Goal: Task Accomplishment & Management: Use online tool/utility

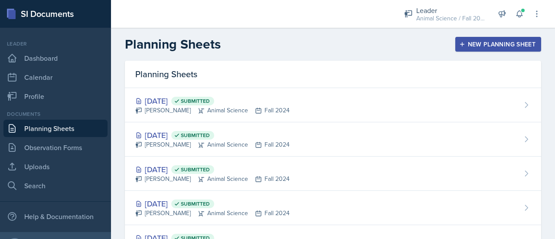
click at [477, 48] on div "New Planning Sheet" at bounding box center [498, 44] width 75 height 7
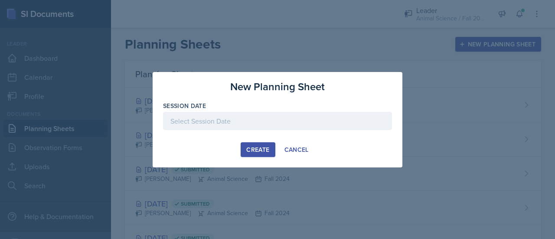
click at [228, 124] on div at bounding box center [277, 121] width 229 height 18
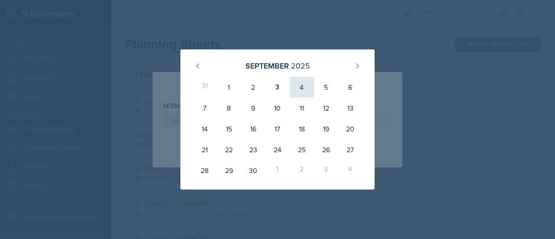
click at [297, 92] on div "4" at bounding box center [302, 87] width 24 height 21
type input "[DATE]"
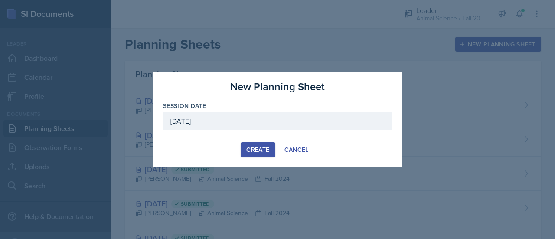
click at [256, 150] on div "Create" at bounding box center [257, 149] width 23 height 7
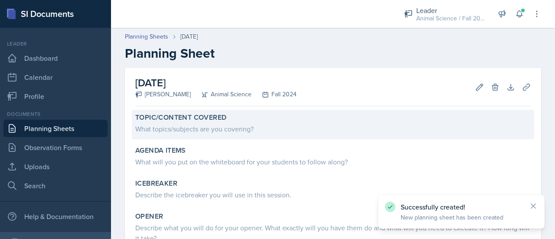
click at [212, 124] on div "What topics/subjects are you covering?" at bounding box center [332, 129] width 395 height 10
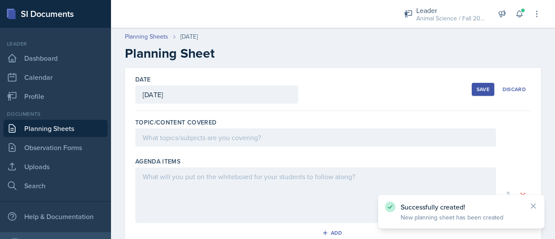
click at [191, 137] on div at bounding box center [315, 137] width 361 height 18
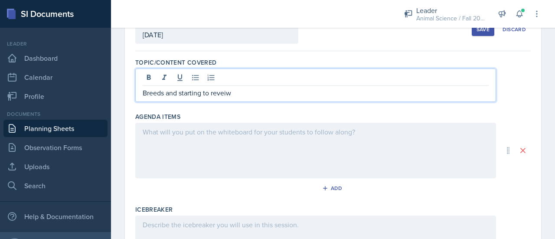
scroll to position [61, 0]
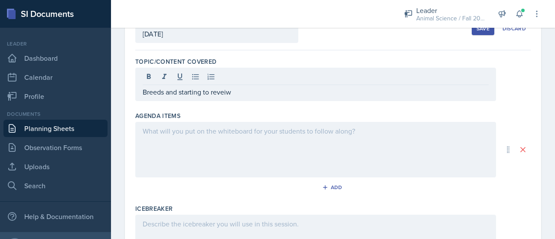
click at [238, 163] on div at bounding box center [315, 149] width 361 height 55
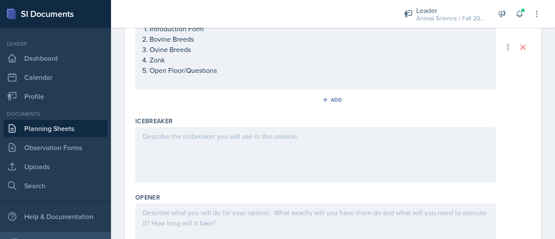
click at [235, 152] on div at bounding box center [315, 154] width 361 height 55
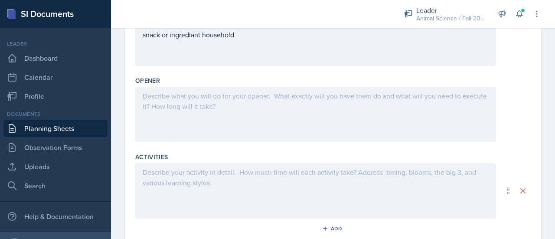
click at [193, 130] on div at bounding box center [315, 114] width 361 height 55
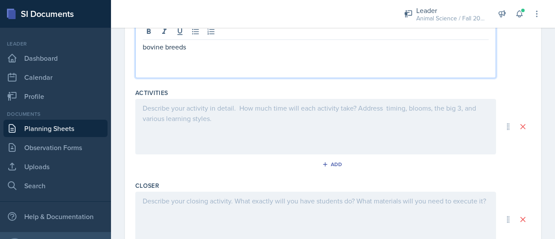
click at [185, 120] on div at bounding box center [315, 126] width 361 height 55
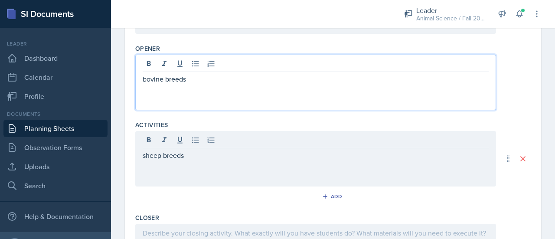
scroll to position [311, 0]
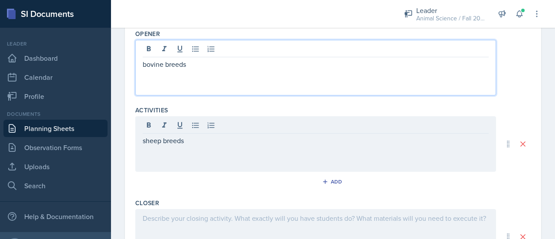
click at [165, 60] on p "bovine breeds" at bounding box center [316, 64] width 346 height 10
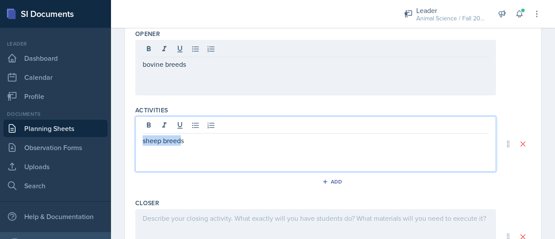
drag, startPoint x: 182, startPoint y: 127, endPoint x: 119, endPoint y: 122, distance: 62.6
click at [119, 122] on div "Date [DATE] [DATE] 31 1 2 3 4 5 6 7 8 9 10 11 12 13 14 15 16 17 18 19 20 21 22 …" at bounding box center [333, 36] width 444 height 559
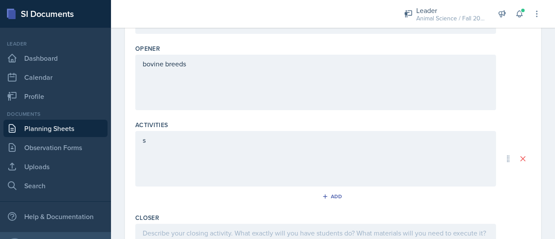
click at [161, 131] on div "s" at bounding box center [315, 158] width 361 height 55
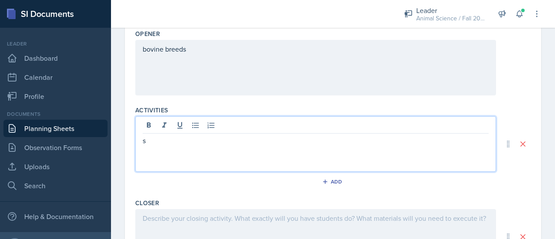
click at [163, 138] on p "s" at bounding box center [316, 140] width 346 height 10
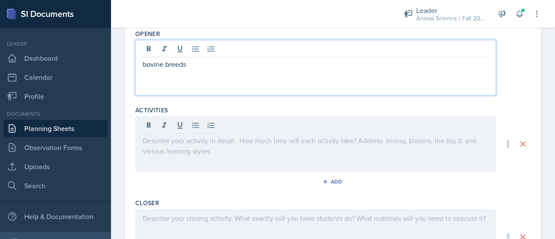
drag, startPoint x: 207, startPoint y: 48, endPoint x: 111, endPoint y: 64, distance: 97.6
click at [111, 64] on div "Date [DATE] [DATE] 31 1 2 3 4 5 6 7 8 9 10 11 12 13 14 15 16 17 18 19 20 21 22 …" at bounding box center [333, 36] width 444 height 559
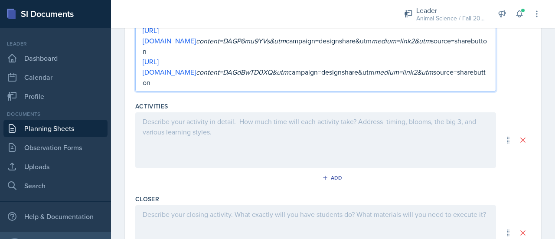
click at [254, 115] on div at bounding box center [315, 139] width 361 height 55
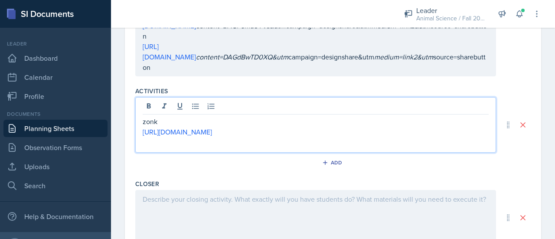
scroll to position [411, 0]
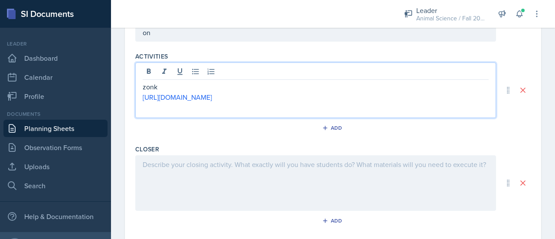
click at [191, 155] on div at bounding box center [315, 182] width 361 height 55
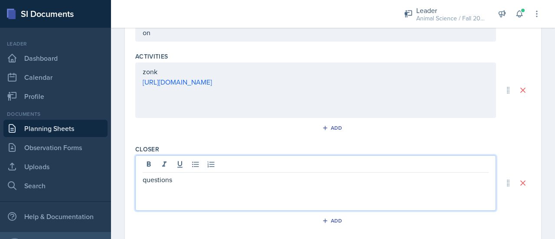
scroll to position [0, 0]
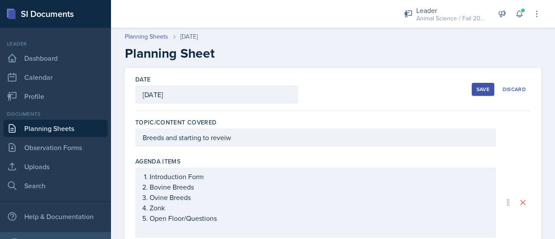
click at [480, 88] on div "Save" at bounding box center [482, 89] width 13 height 7
